Goal: Task Accomplishment & Management: Use online tool/utility

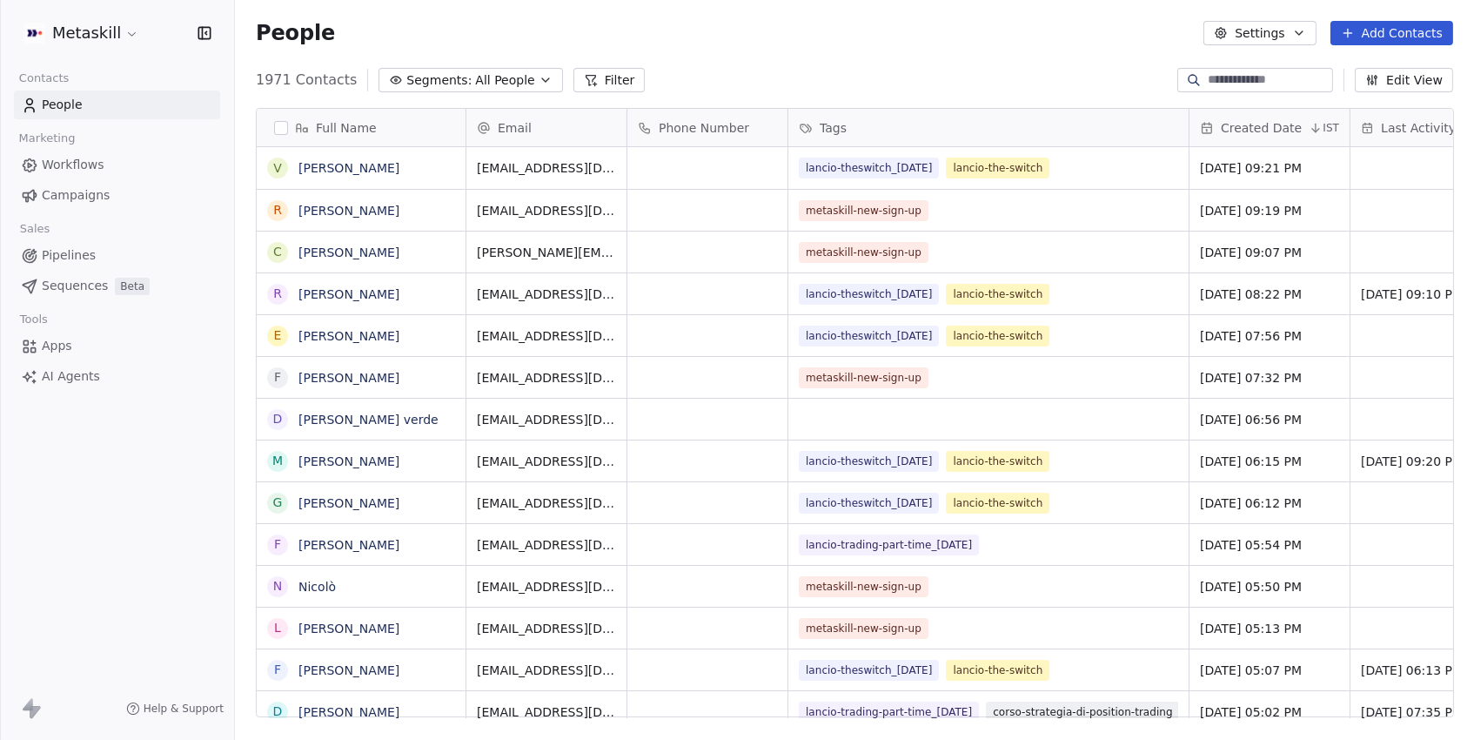
scroll to position [1, 1]
click at [71, 198] on span "Campaigns" at bounding box center [76, 195] width 68 height 18
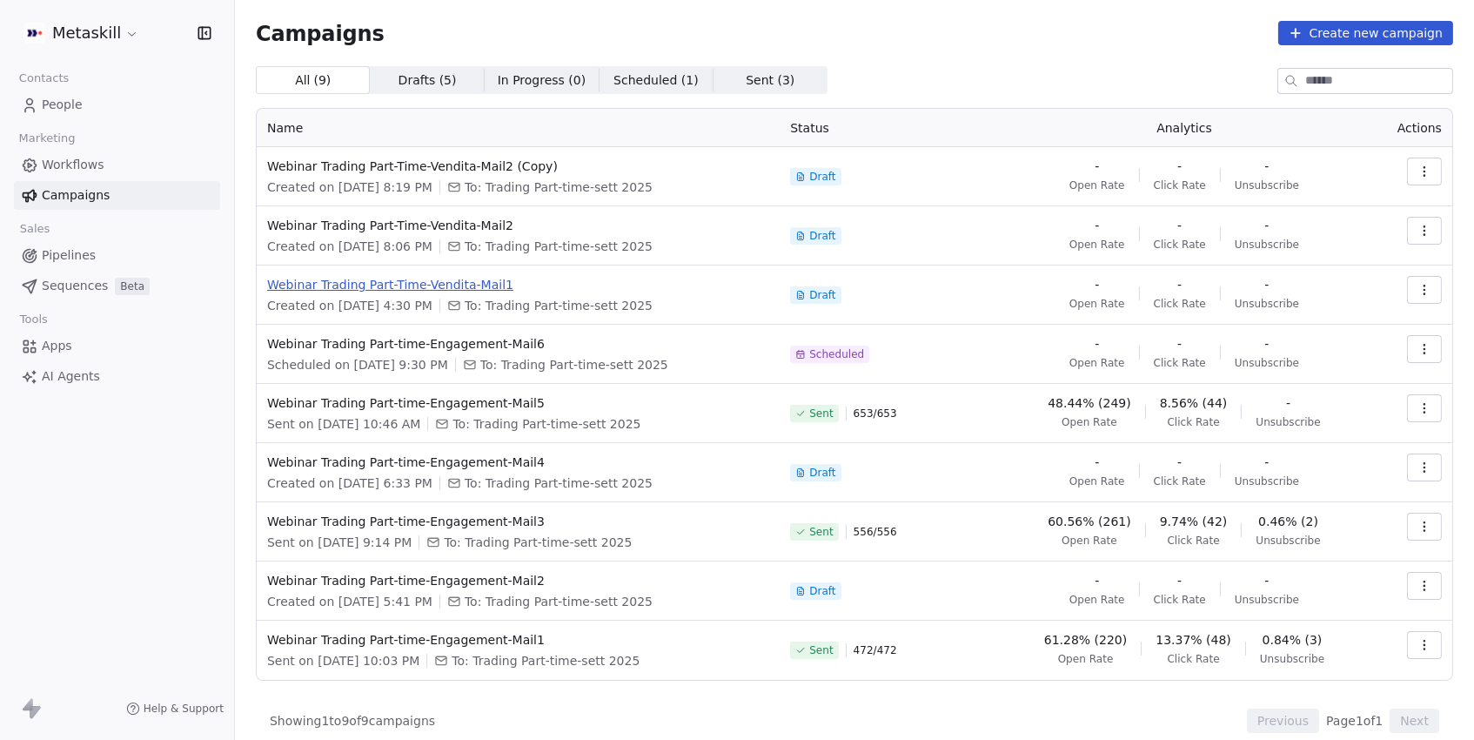
click at [405, 285] on span "Webinar Trading Part-Time-Vendita-Mail1" at bounding box center [518, 284] width 502 height 17
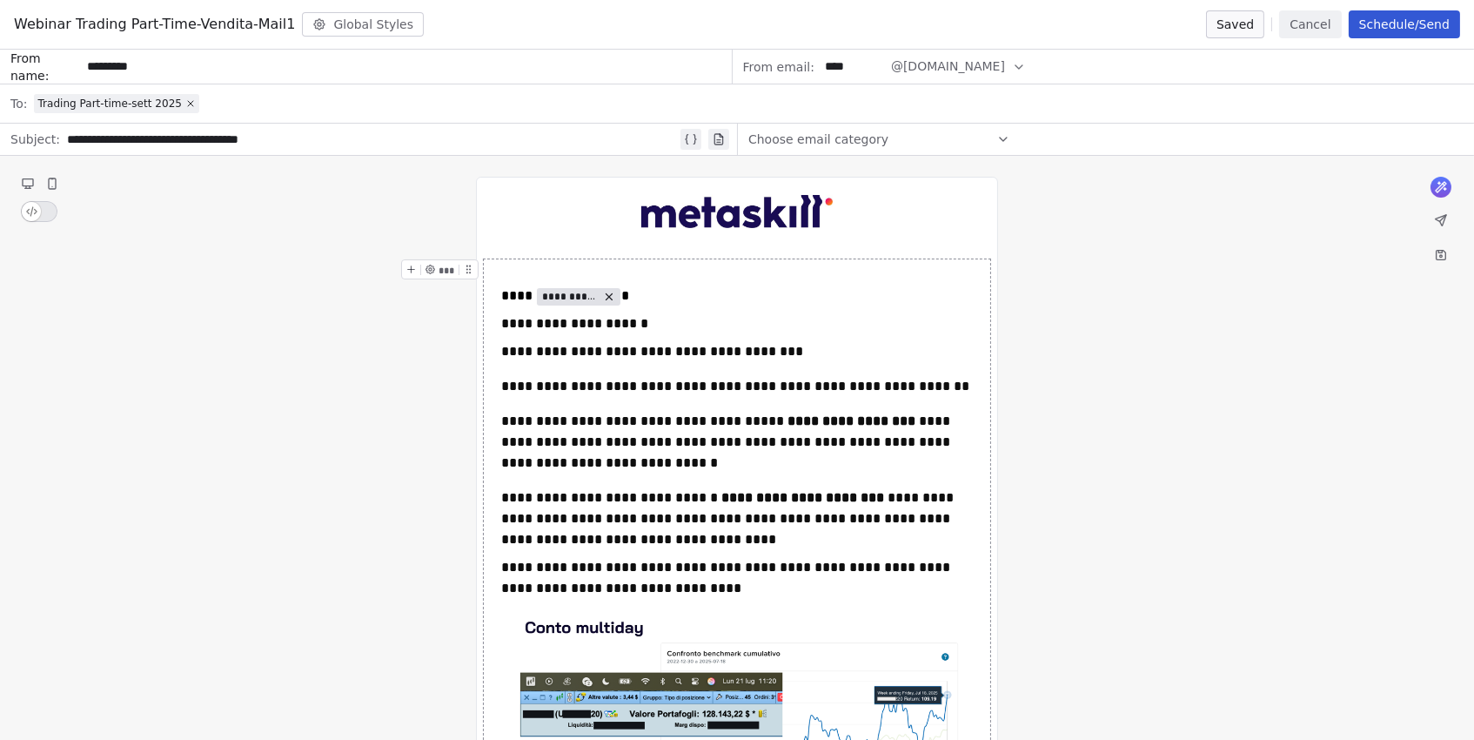
click at [1377, 26] on button "Schedule/Send" at bounding box center [1404, 24] width 111 height 28
click at [1214, 386] on div "Send or schedule email Schedule & Send Choose a future date and time Send Now S…" at bounding box center [737, 369] width 1474 height 341
click at [1393, 30] on button "Schedule/Send" at bounding box center [1404, 24] width 111 height 28
